Goal: Information Seeking & Learning: Understand process/instructions

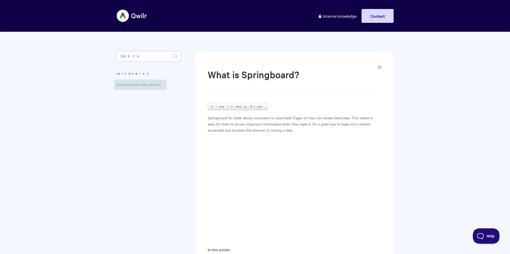
click at [139, 55] on input "Search" at bounding box center [149, 56] width 64 height 10
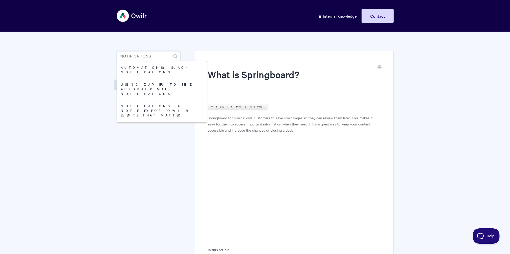
type input "notifications"
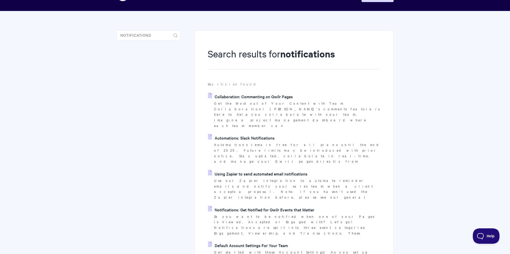
scroll to position [22, 0]
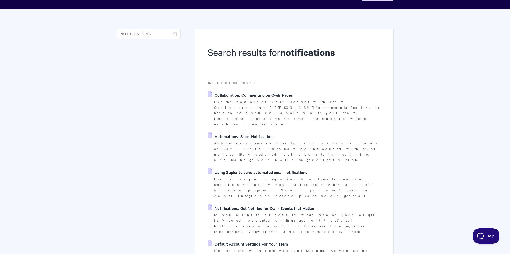
click at [242, 204] on link "Notifications: Get Notified for Qwilr Events that Matter" at bounding box center [261, 208] width 106 height 8
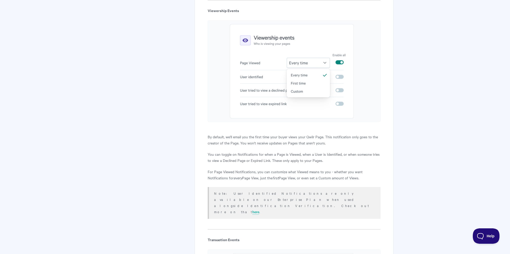
scroll to position [675, 0]
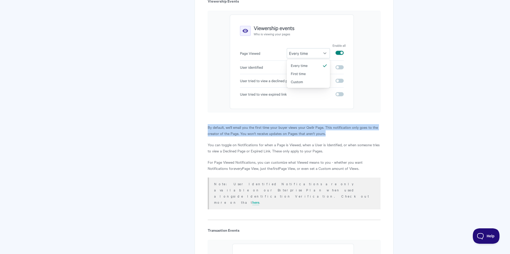
copy p "By default, we'll email you the first time your buyer views your Qwilr Page. Th…"
drag, startPoint x: 205, startPoint y: 127, endPoint x: 352, endPoint y: 132, distance: 146.3
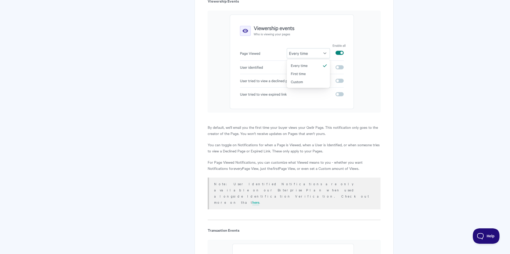
click at [239, 185] on p "Note: User Identified Notifications are only available on our Enterprise Plan w…" at bounding box center [294, 193] width 160 height 25
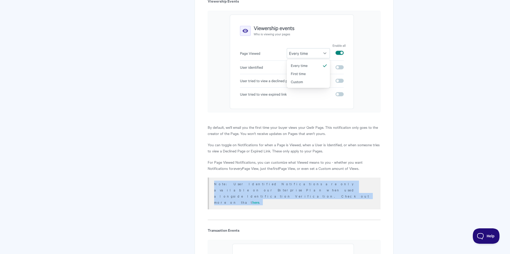
click at [239, 185] on p "Note: User Identified Notifications are only available on our Enterprise Plan w…" at bounding box center [294, 193] width 160 height 25
copy div "Note: User Identified Notifications are only available on our Enterprise Plan w…"
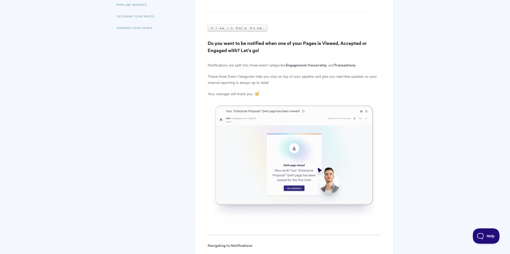
scroll to position [0, 0]
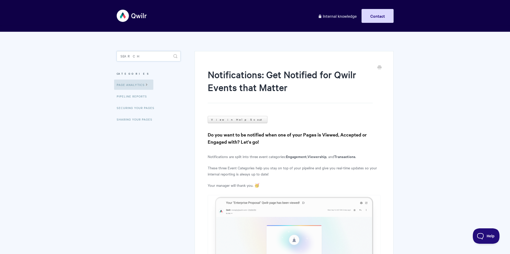
click at [142, 52] on input "Search" at bounding box center [149, 56] width 64 height 10
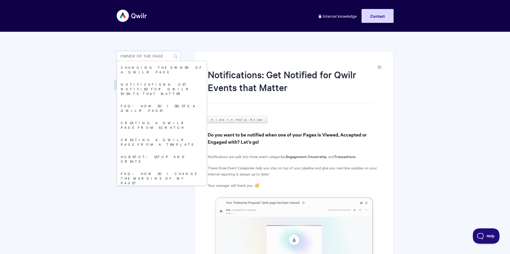
type input "owner of the page"
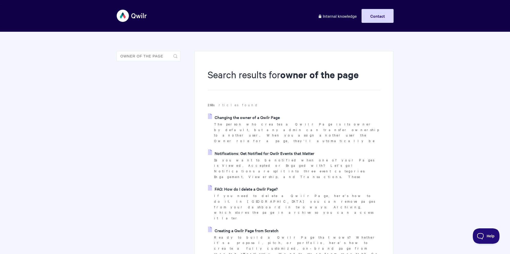
click at [234, 115] on link "Changing the owner of a Qwilr Page" at bounding box center [244, 117] width 72 height 8
